Goal: Task Accomplishment & Management: Manage account settings

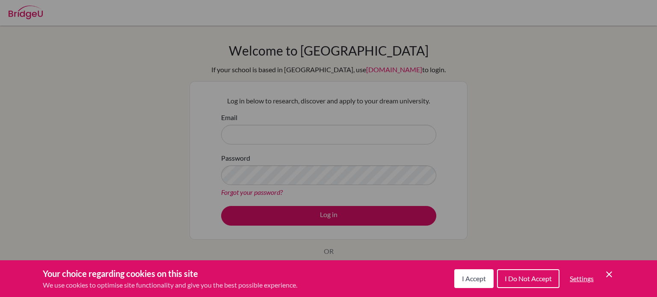
click at [615, 275] on div "Your choice regarding cookies on this site We use cookies to optimise site func…" at bounding box center [328, 278] width 657 height 37
click at [610, 276] on icon "Save and close" at bounding box center [609, 274] width 6 height 6
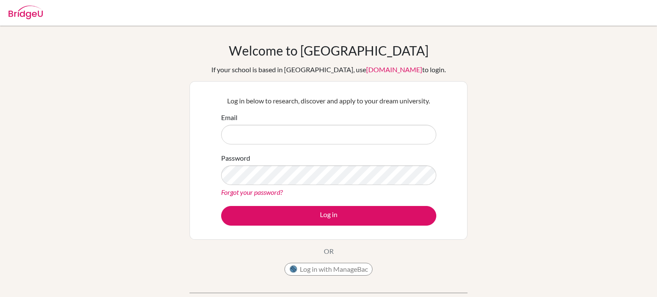
click at [271, 189] on link "Forgot your password?" at bounding box center [252, 192] width 62 height 8
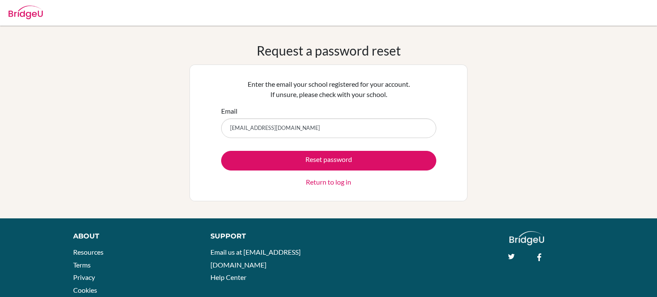
type input "[EMAIL_ADDRESS][DOMAIN_NAME]"
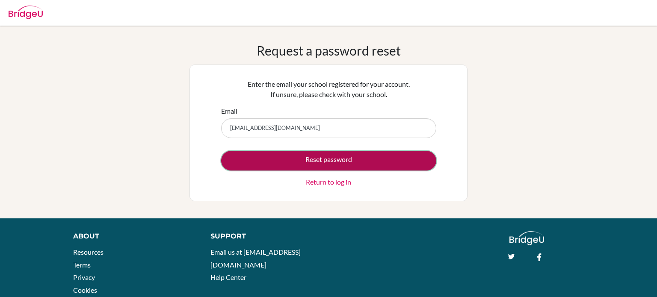
click at [304, 164] on button "Reset password" at bounding box center [328, 161] width 215 height 20
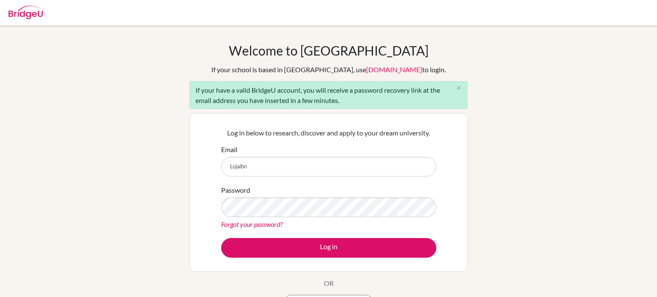
type input "[EMAIL_ADDRESS][DOMAIN_NAME]"
click at [248, 223] on link "Forgot your password?" at bounding box center [252, 224] width 62 height 8
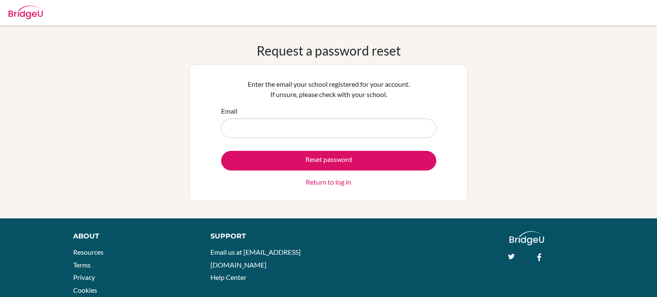
click at [311, 184] on link "Return to log in" at bounding box center [328, 182] width 45 height 10
click at [242, 131] on input "Email" at bounding box center [328, 128] width 215 height 20
type input "[EMAIL_ADDRESS][DOMAIN_NAME]"
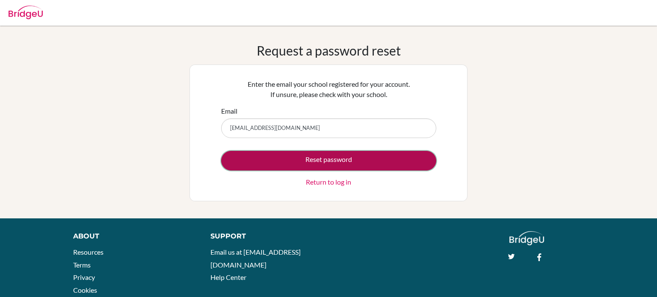
click at [245, 165] on button "Reset password" at bounding box center [328, 161] width 215 height 20
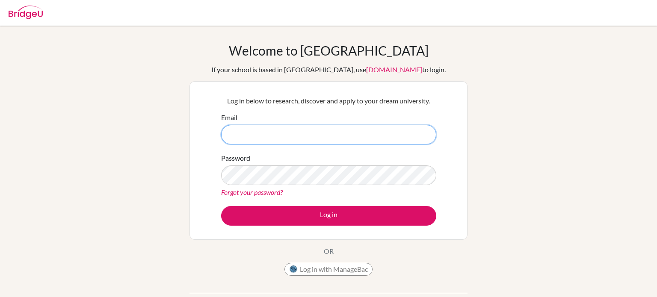
click at [292, 125] on input "Email" at bounding box center [328, 135] width 215 height 20
type input "lojainabdall@summitschool.ae"
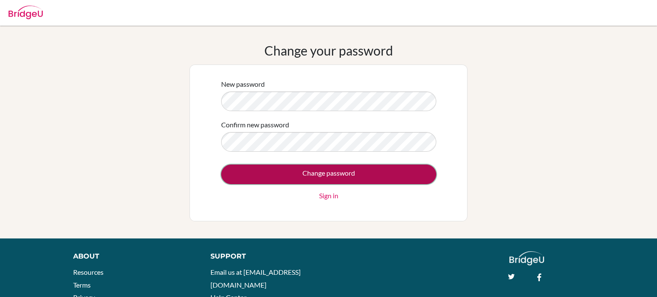
click at [304, 174] on input "Change password" at bounding box center [328, 175] width 215 height 20
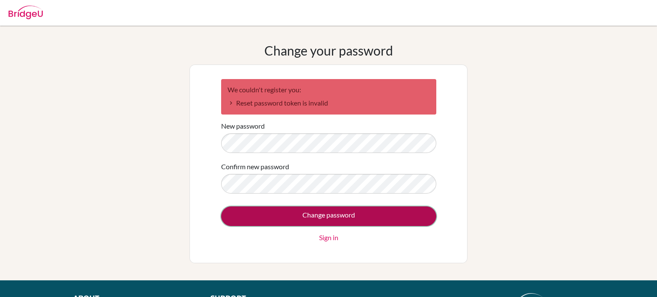
click at [313, 218] on input "Change password" at bounding box center [328, 216] width 215 height 20
click at [312, 212] on input "Change password" at bounding box center [328, 216] width 215 height 20
click at [310, 216] on input "Change password" at bounding box center [328, 216] width 215 height 20
click at [278, 211] on input "Change password" at bounding box center [328, 216] width 215 height 20
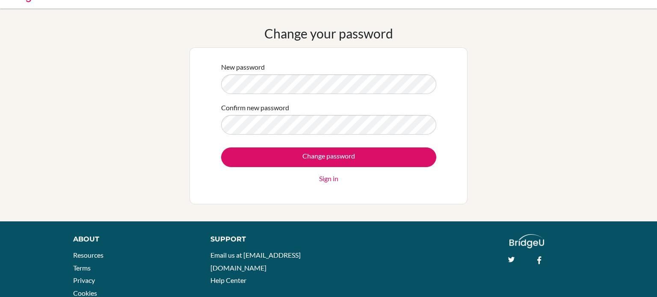
scroll to position [18, 0]
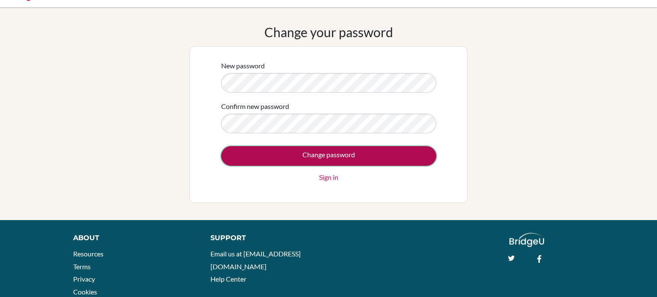
click at [371, 156] on input "Change password" at bounding box center [328, 156] width 215 height 20
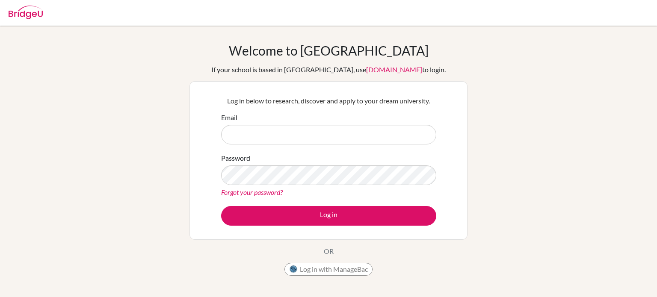
click at [310, 125] on input "Email" at bounding box center [328, 135] width 215 height 20
type input "[EMAIL_ADDRESS][DOMAIN_NAME]"
click at [277, 195] on link "Forgot your password?" at bounding box center [252, 192] width 62 height 8
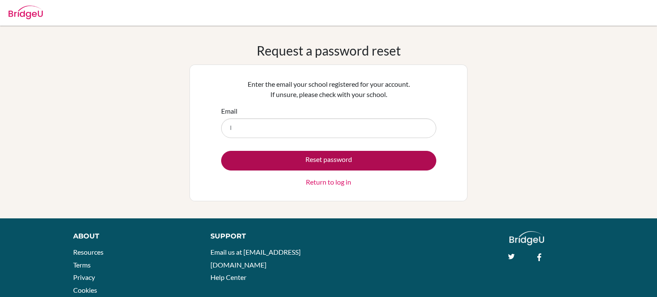
type input "[EMAIL_ADDRESS][DOMAIN_NAME]"
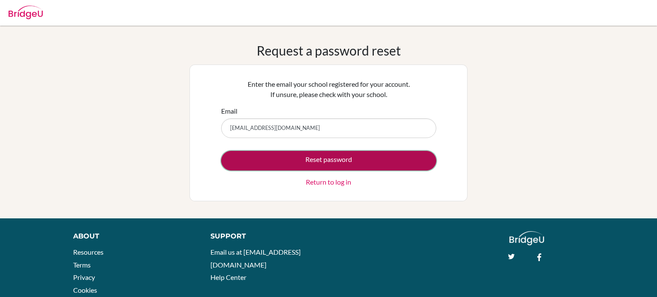
click at [316, 163] on button "Reset password" at bounding box center [328, 161] width 215 height 20
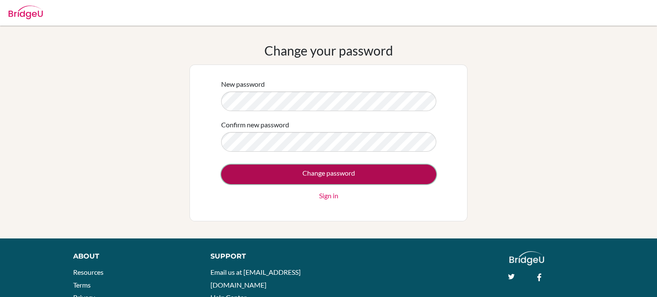
click at [368, 176] on input "Change password" at bounding box center [328, 175] width 215 height 20
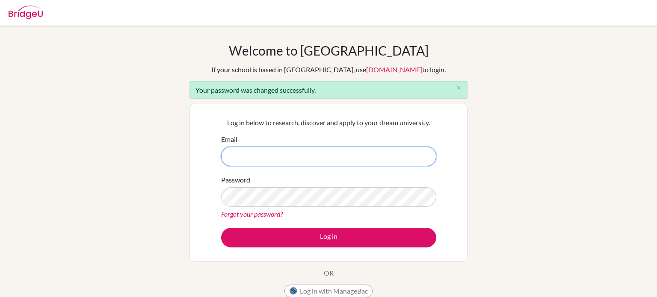
type input "[EMAIL_ADDRESS][DOMAIN_NAME]"
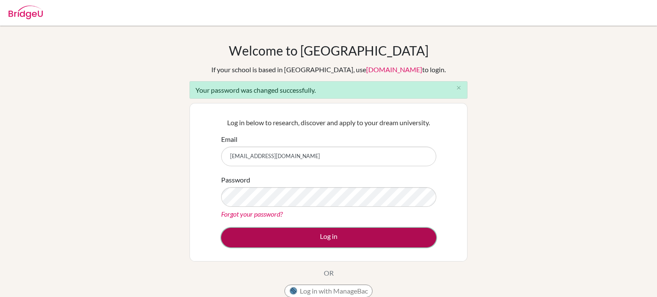
click at [334, 233] on button "Log in" at bounding box center [328, 238] width 215 height 20
click at [354, 235] on button "Log in" at bounding box center [328, 238] width 215 height 20
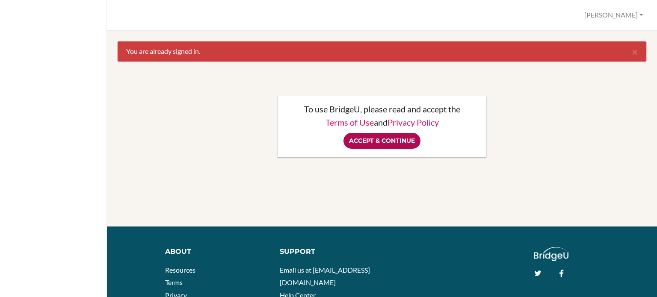
click at [389, 141] on input "Accept & Continue" at bounding box center [381, 141] width 77 height 16
